Goal: Information Seeking & Learning: Find specific page/section

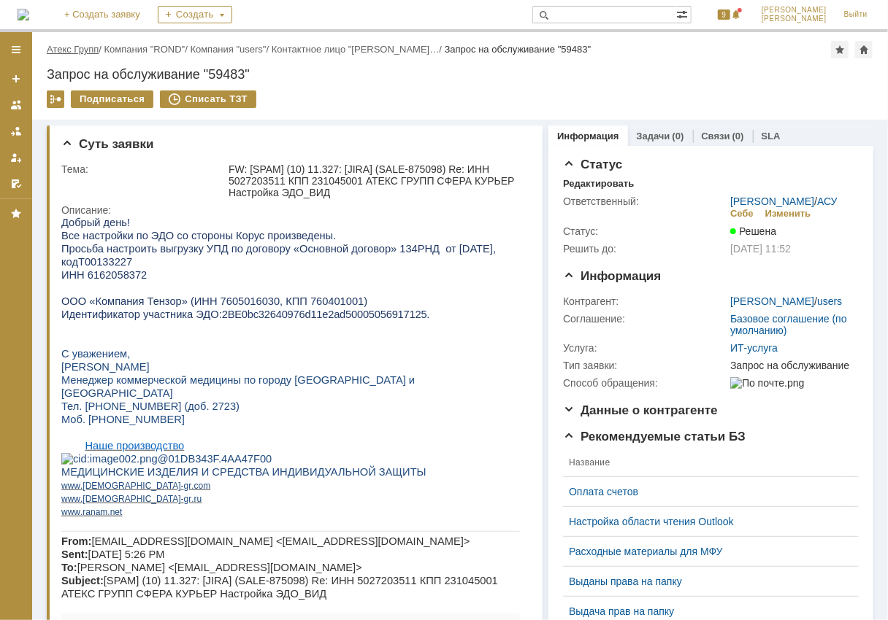
click at [88, 44] on link "Атекс Групп" at bounding box center [73, 49] width 52 height 11
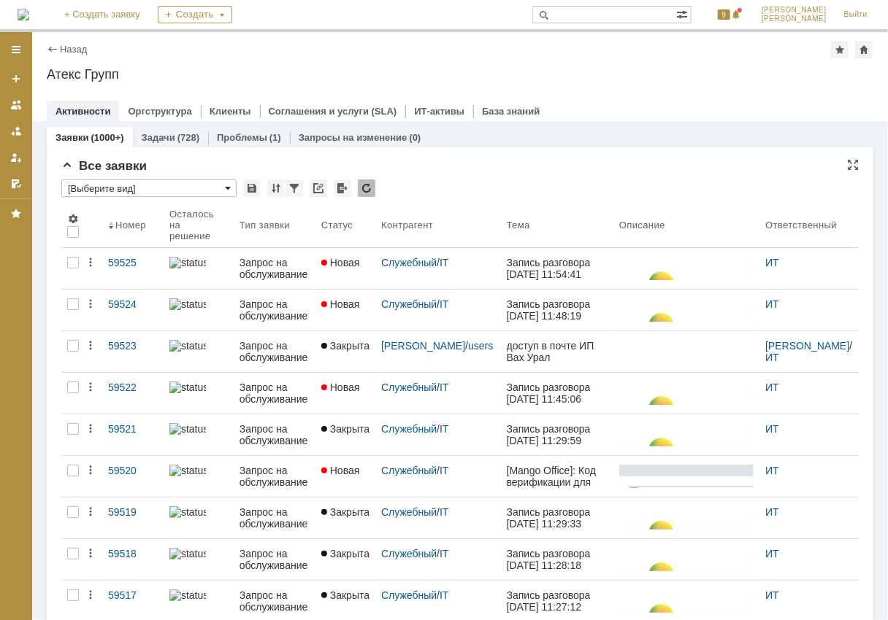
click at [226, 190] on span at bounding box center [228, 188] width 6 height 12
click at [69, 47] on link "Назад" at bounding box center [73, 49] width 27 height 11
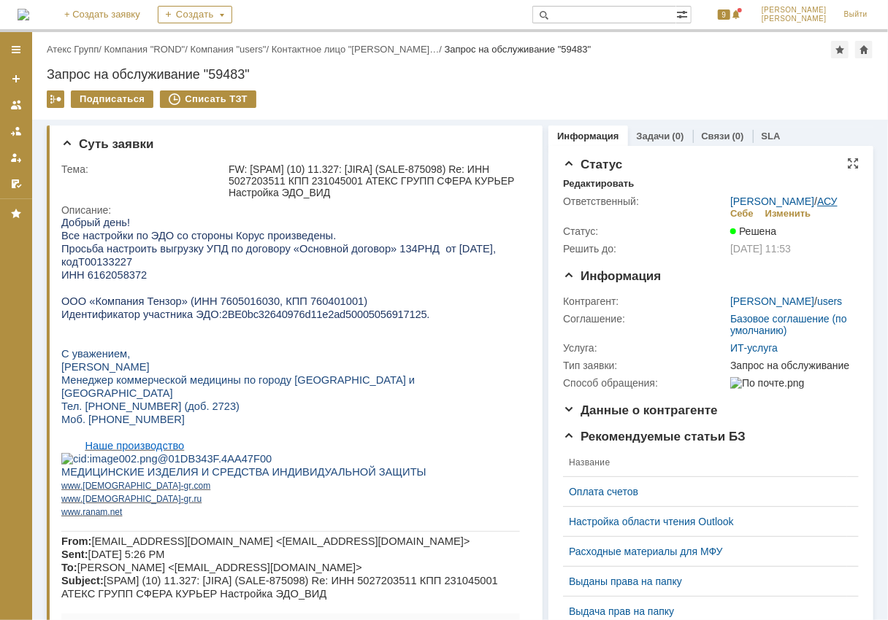
click at [817, 198] on link "АСУ" at bounding box center [827, 202] width 20 height 12
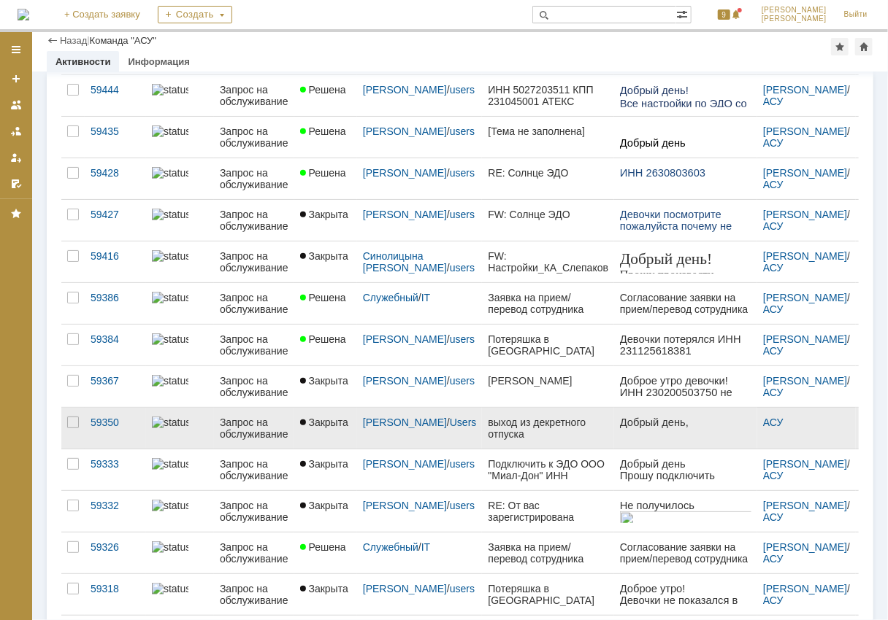
click at [520, 418] on div "выход из декретного отпуска [PERSON_NAME] ([GEOGRAPHIC_DATA]) с [DATE]" at bounding box center [548, 428] width 120 height 23
